Goal: Information Seeking & Learning: Learn about a topic

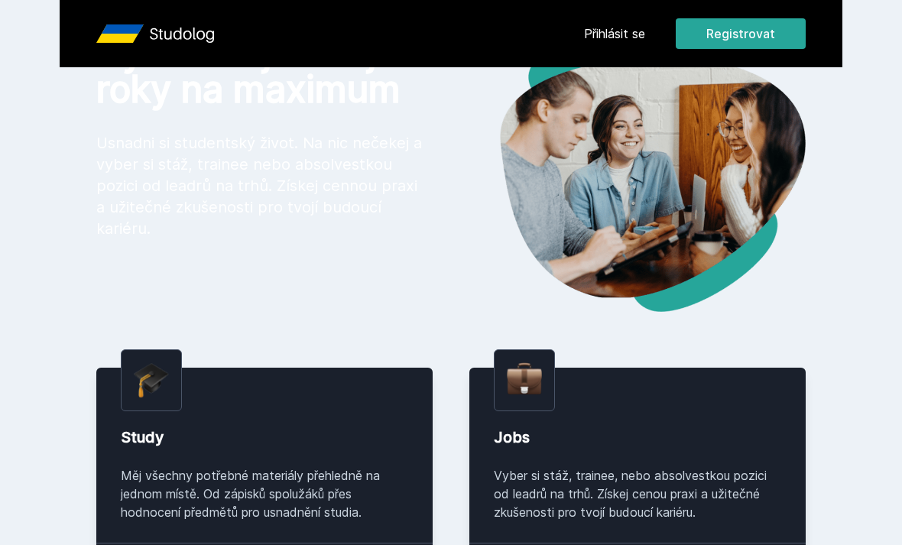
scroll to position [82, 0]
click at [615, 37] on link "Přihlásit se" at bounding box center [614, 33] width 61 height 18
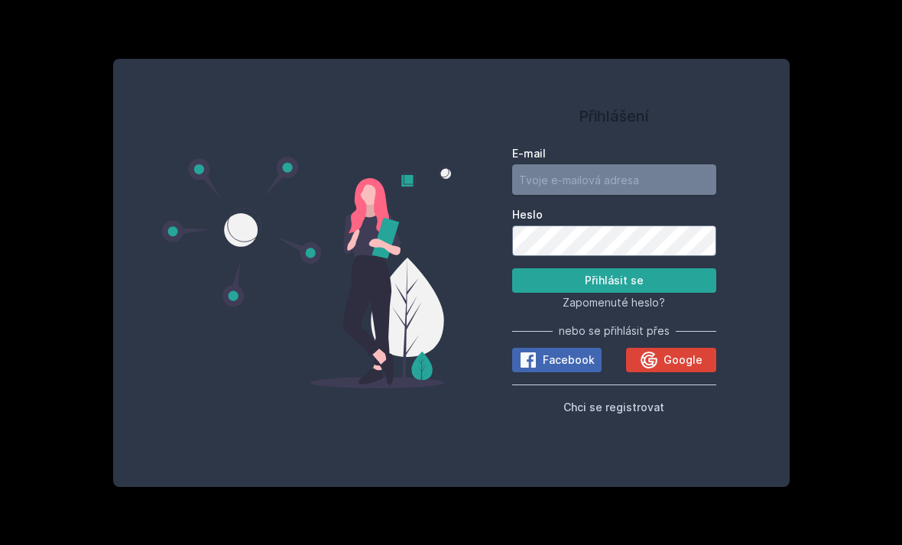
click at [639, 164] on input "E-mail" at bounding box center [614, 179] width 204 height 31
type input "[EMAIL_ADDRESS][DOMAIN_NAME]"
click at [614, 268] on button "Přihlásit se" at bounding box center [614, 280] width 204 height 24
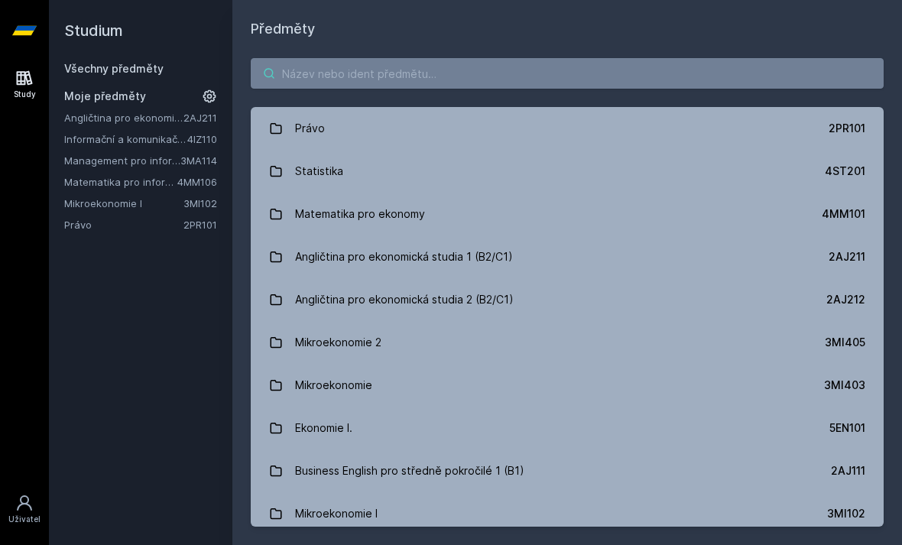
click at [714, 58] on input "search" at bounding box center [567, 73] width 633 height 31
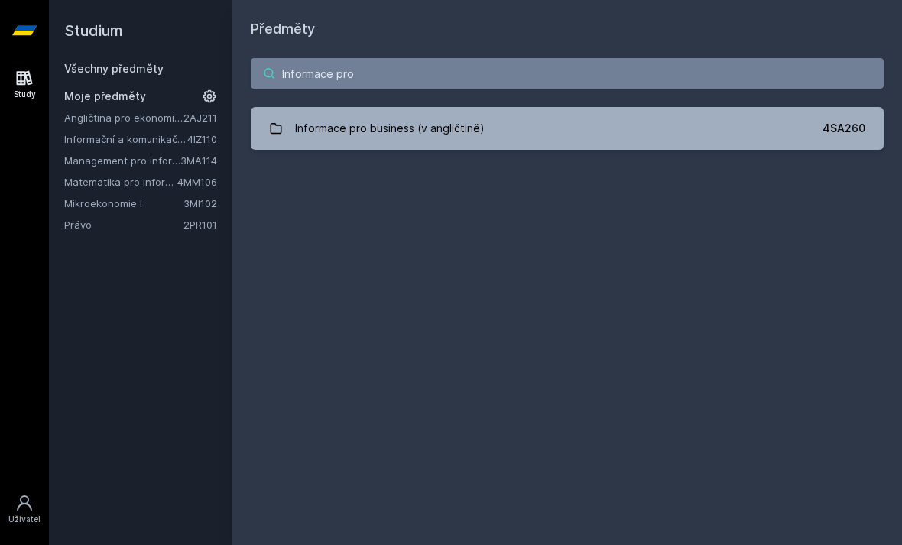
type input "Informace pro"
click at [462, 113] on div "Informace pro business (v angličtině)" at bounding box center [390, 128] width 190 height 31
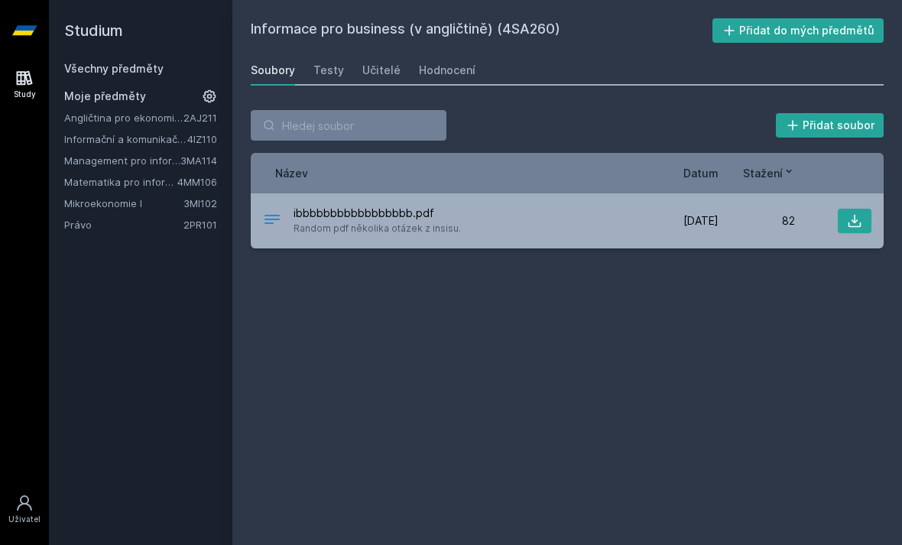
click at [336, 63] on div "Testy" at bounding box center [328, 70] width 31 height 15
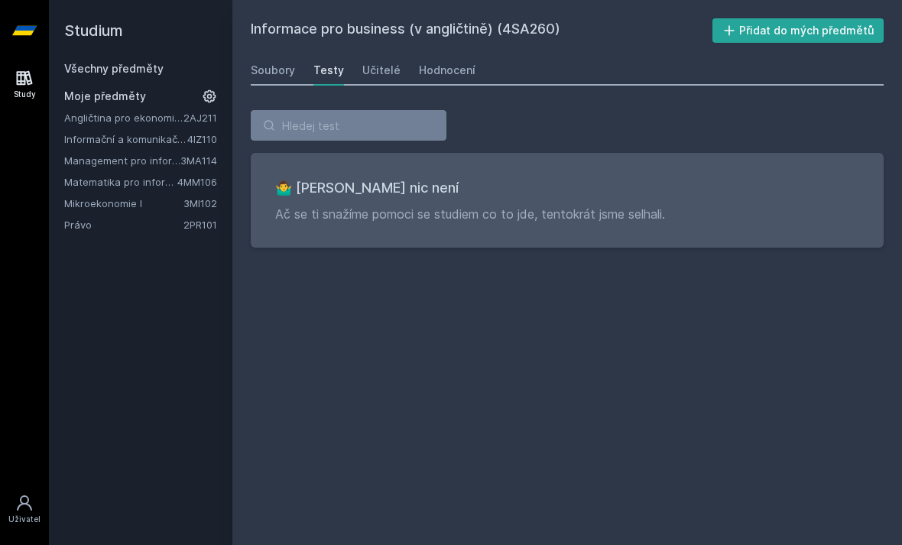
click at [276, 63] on div "Soubory" at bounding box center [273, 70] width 44 height 15
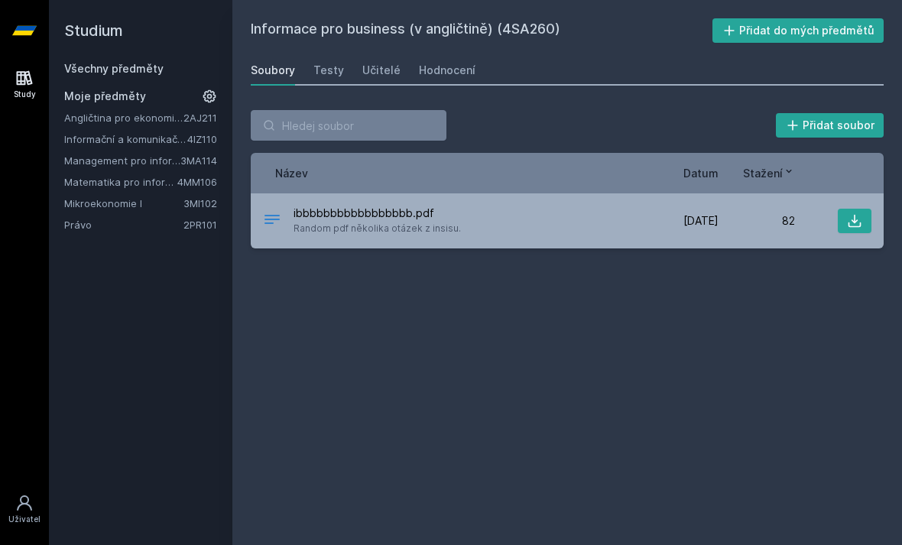
click at [453, 63] on div "Hodnocení" at bounding box center [447, 70] width 57 height 15
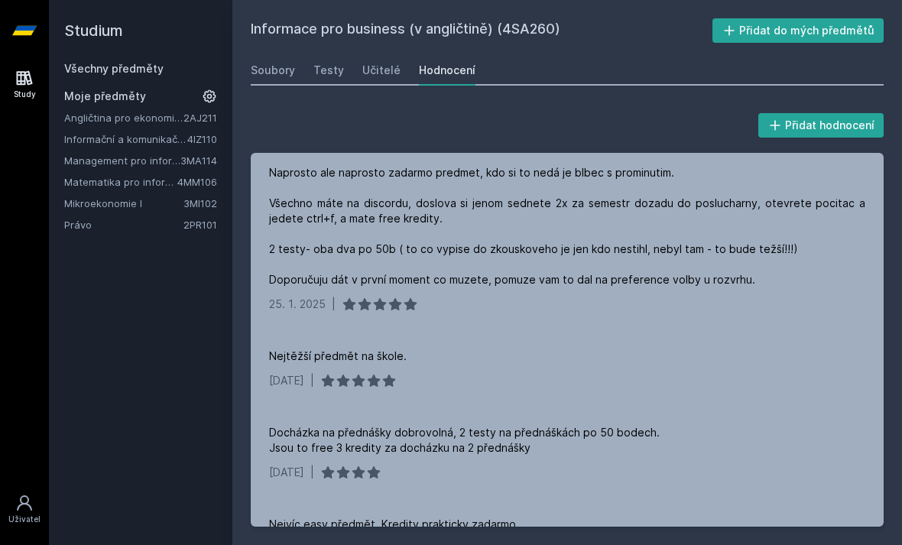
scroll to position [5, 0]
